Goal: Task Accomplishment & Management: Complete application form

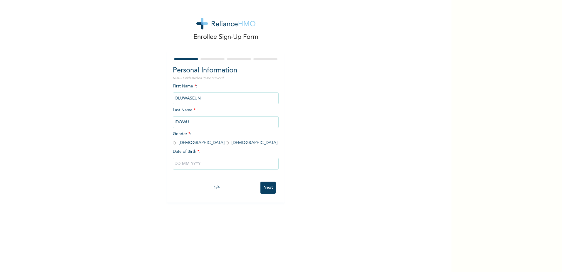
click at [173, 143] on input "radio" at bounding box center [174, 143] width 3 height 6
radio input "true"
click at [176, 163] on input "text" at bounding box center [226, 164] width 106 height 12
select select "8"
click at [244, 188] on select "2025 2024 2023 2022 2021 2020 2019 2018 2017 2016 2015 2014 2013 2012 2011 2010…" at bounding box center [243, 187] width 21 height 12
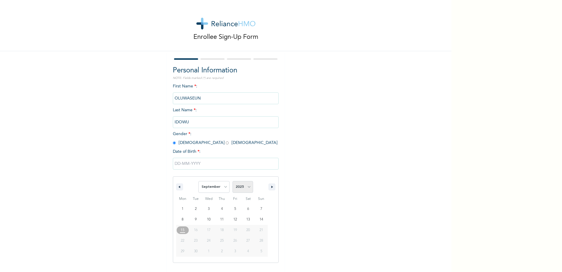
select select "1980"
click at [233, 181] on select "2025 2024 2023 2022 2021 2020 2019 2018 2017 2016 2015 2014 2013 2012 2011 2010…" at bounding box center [243, 187] width 21 height 12
click at [188, 164] on input "text" at bounding box center [226, 164] width 106 height 12
click at [176, 161] on input "text" at bounding box center [226, 164] width 106 height 12
select select "8"
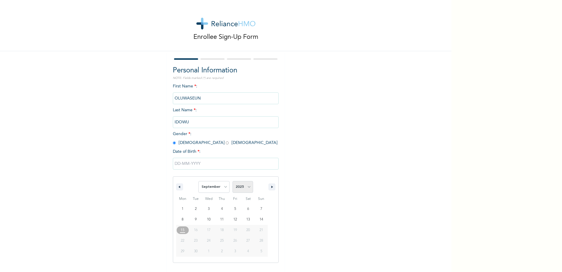
click at [240, 186] on select "2025 2024 2023 2022 2021 2020 2019 2018 2017 2016 2015 2014 2013 2012 2011 2010…" at bounding box center [243, 187] width 21 height 12
select select "1980"
click at [233, 181] on select "2025 2024 2023 2022 2021 2020 2019 2018 2017 2016 2015 2014 2013 2012 2011 2010…" at bounding box center [243, 187] width 21 height 12
click at [223, 186] on select "January February March April May June July August September October November De…" at bounding box center [214, 187] width 31 height 12
select select "10"
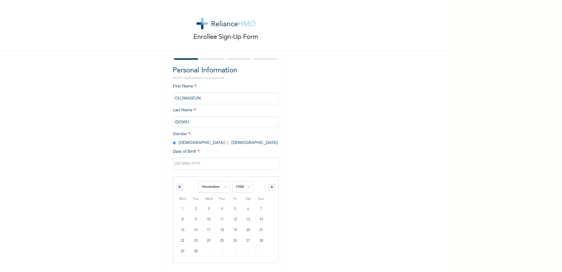
click at [199, 181] on select "January February March April May June July August September October November De…" at bounding box center [214, 187] width 31 height 12
type input "[DATE]"
click at [266, 186] on input "Next" at bounding box center [268, 187] width 15 height 12
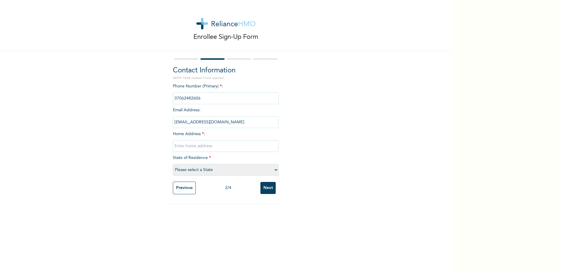
click at [211, 147] on input "text" at bounding box center [226, 146] width 106 height 12
type input "[STREET_ADDRESS],"
select select "25"
click at [177, 146] on input "[STREET_ADDRESS]," at bounding box center [226, 146] width 106 height 12
click at [246, 148] on input "[STREET_ADDRESS]," at bounding box center [226, 146] width 106 height 12
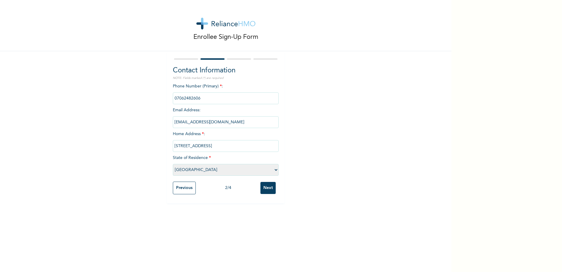
type input "[STREET_ADDRESS]"
click at [266, 186] on input "Next" at bounding box center [268, 188] width 15 height 12
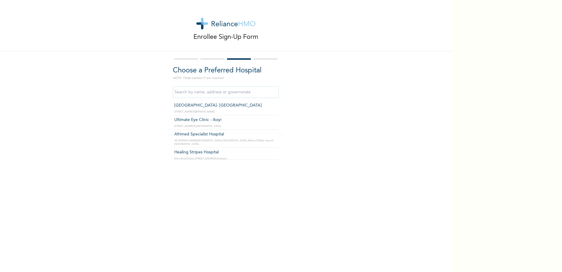
click at [239, 91] on input "text" at bounding box center [226, 92] width 106 height 12
type input "[GEOGRAPHIC_DATA]"
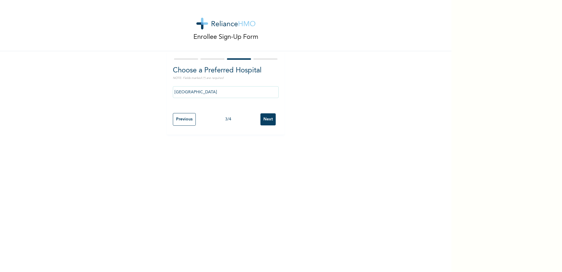
click at [265, 117] on input "Next" at bounding box center [268, 119] width 15 height 12
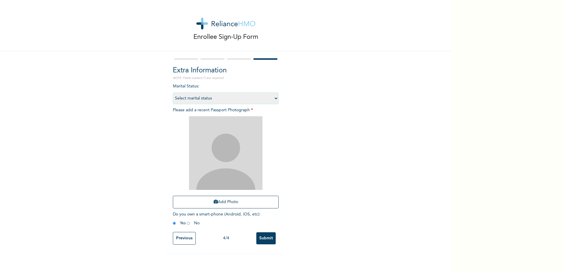
click at [273, 98] on select "Select marital status [DEMOGRAPHIC_DATA] Married [DEMOGRAPHIC_DATA] Widow/[DEMO…" at bounding box center [226, 98] width 106 height 12
select select "2"
click at [173, 92] on select "Select marital status [DEMOGRAPHIC_DATA] Married [DEMOGRAPHIC_DATA] Widow/[DEMO…" at bounding box center [226, 98] width 106 height 12
click at [226, 204] on button "Add Photo" at bounding box center [226, 202] width 106 height 13
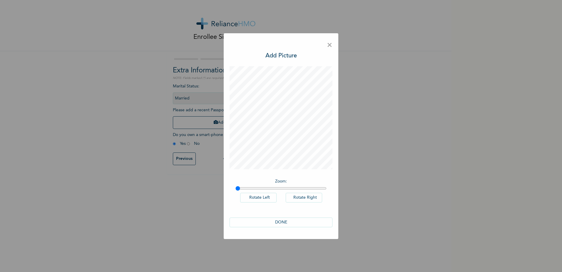
click at [332, 44] on span "×" at bounding box center [330, 45] width 6 height 12
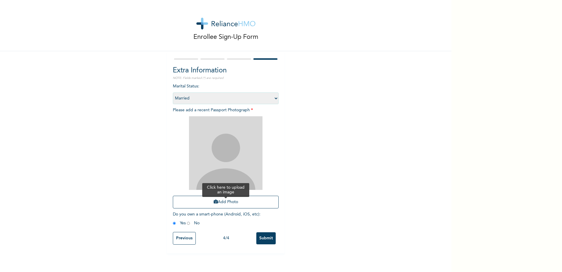
click at [228, 203] on button "Add Photo" at bounding box center [226, 202] width 106 height 13
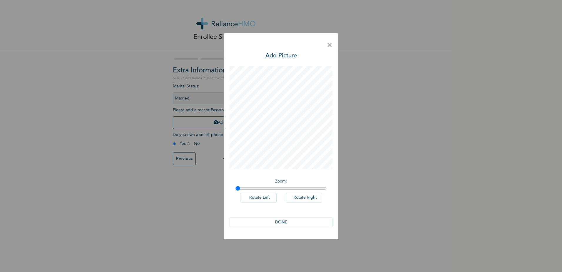
click at [297, 224] on button "DONE" at bounding box center [281, 222] width 103 height 10
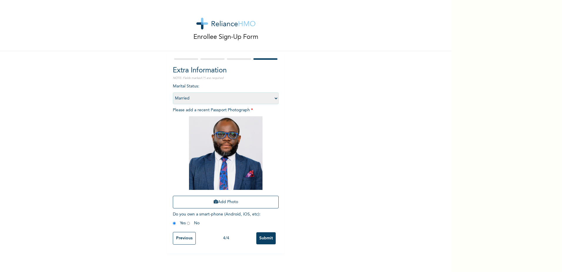
click at [269, 238] on input "Submit" at bounding box center [265, 238] width 19 height 12
